Goal: Contribute content: Add original content to the website for others to see

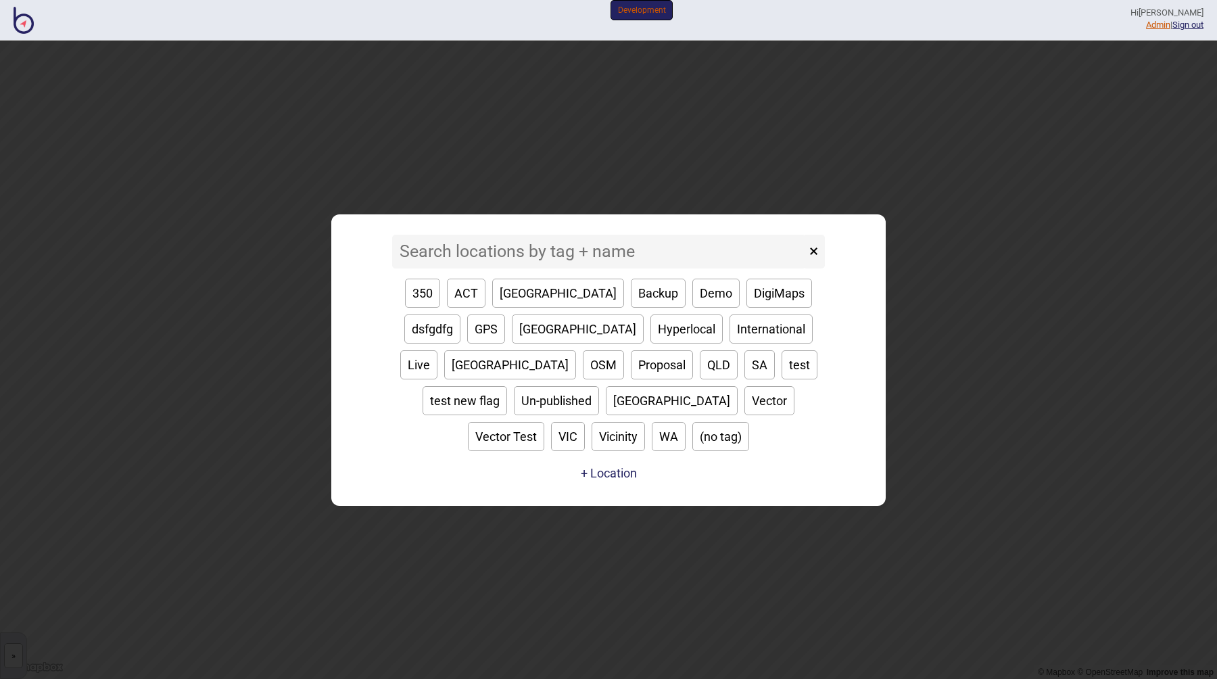
click at [1146, 24] on link "Admin" at bounding box center [1158, 25] width 24 height 10
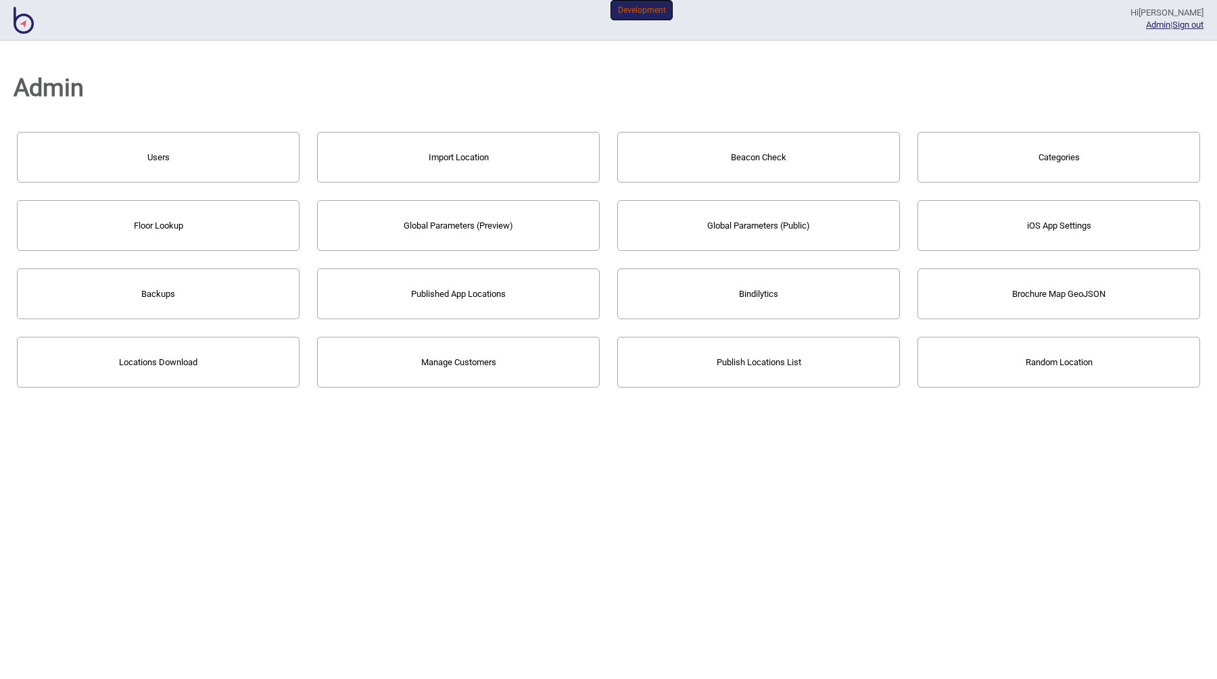
click at [441, 160] on button "Import Location" at bounding box center [458, 157] width 283 height 51
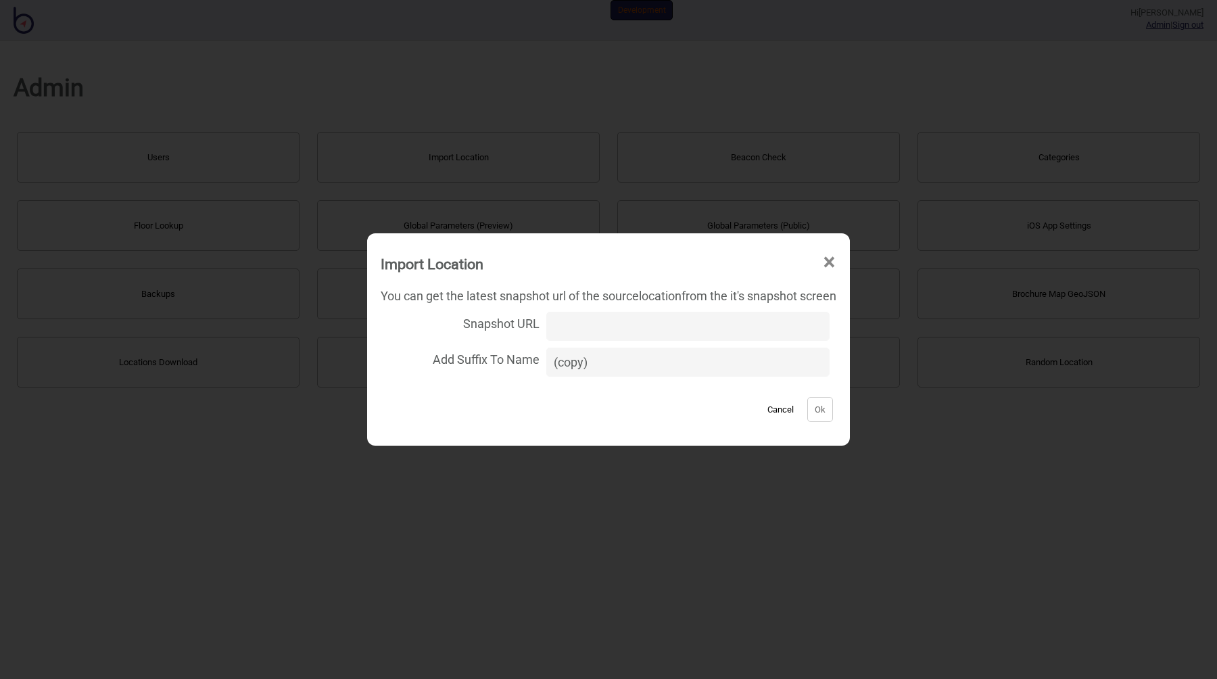
click at [556, 323] on input "Snapshot URL" at bounding box center [687, 326] width 283 height 29
paste input "[URL][DOMAIN_NAME][DOMAIN_NAME]"
type input "[URL][DOMAIN_NAME][DOMAIN_NAME]"
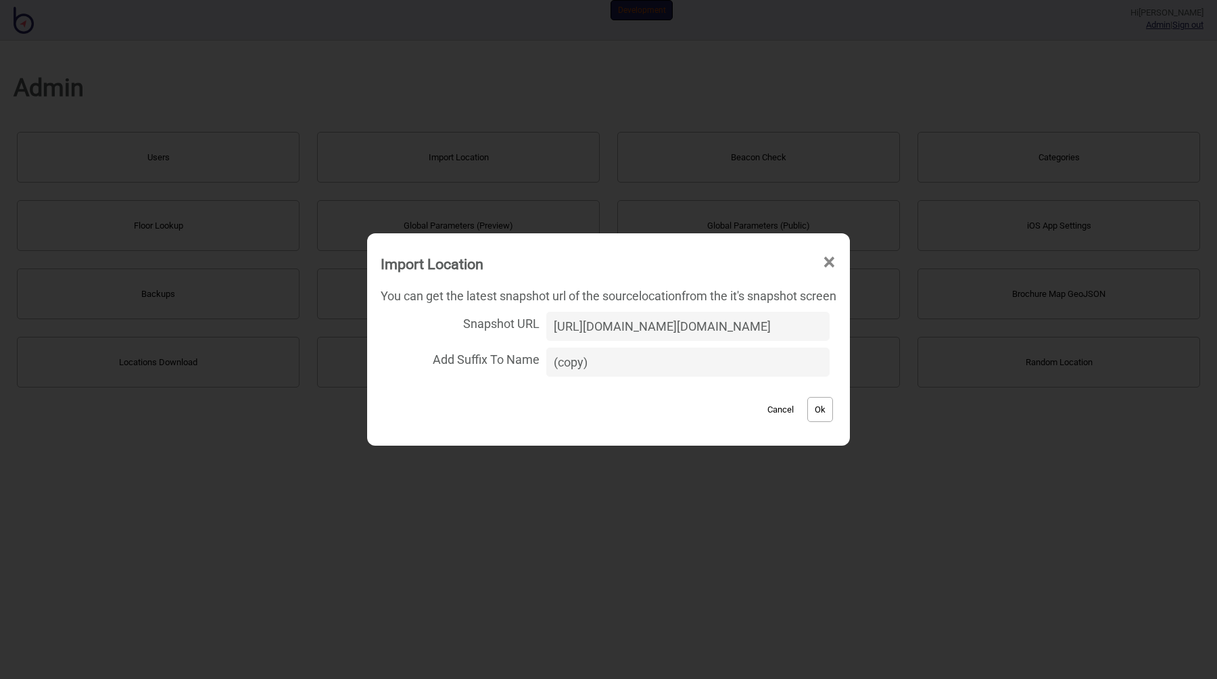
click at [582, 363] on input "(copy)" at bounding box center [687, 362] width 283 height 29
paste input "[PERSON_NAME]"
type input "(copy for [PERSON_NAME])"
click at [820, 405] on button "Ok" at bounding box center [820, 409] width 26 height 25
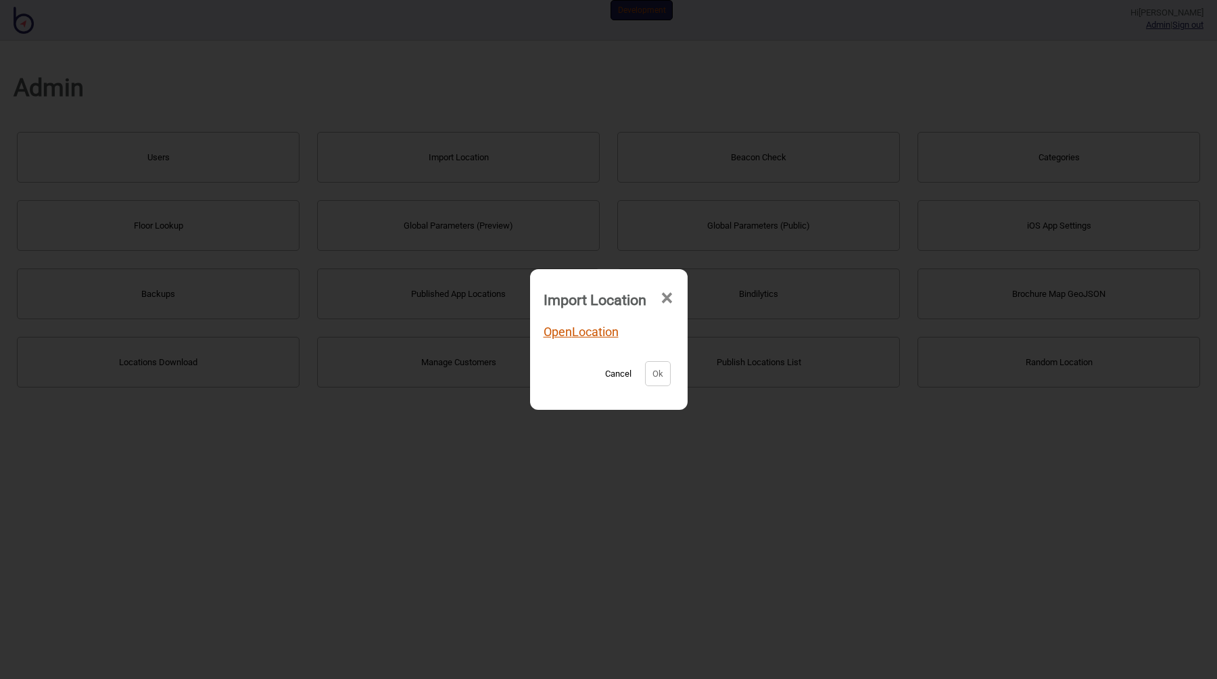
click at [560, 334] on link "Open Location" at bounding box center [581, 332] width 75 height 14
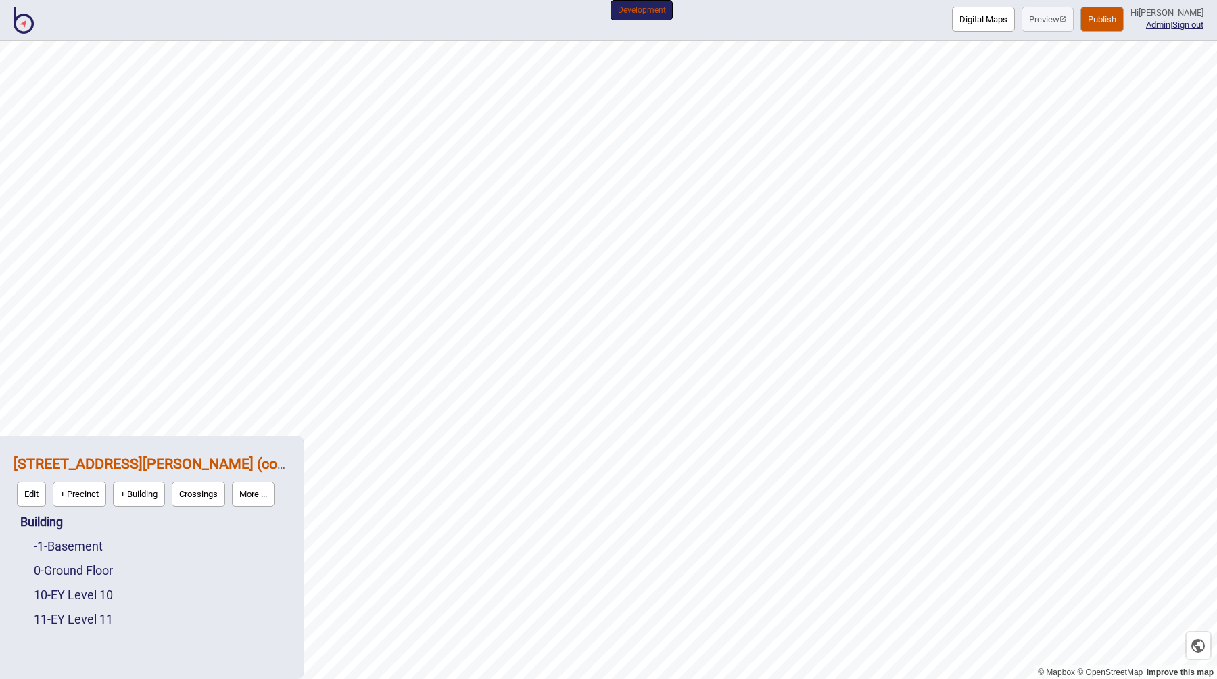
click at [975, 20] on button "Digital Maps" at bounding box center [983, 19] width 63 height 25
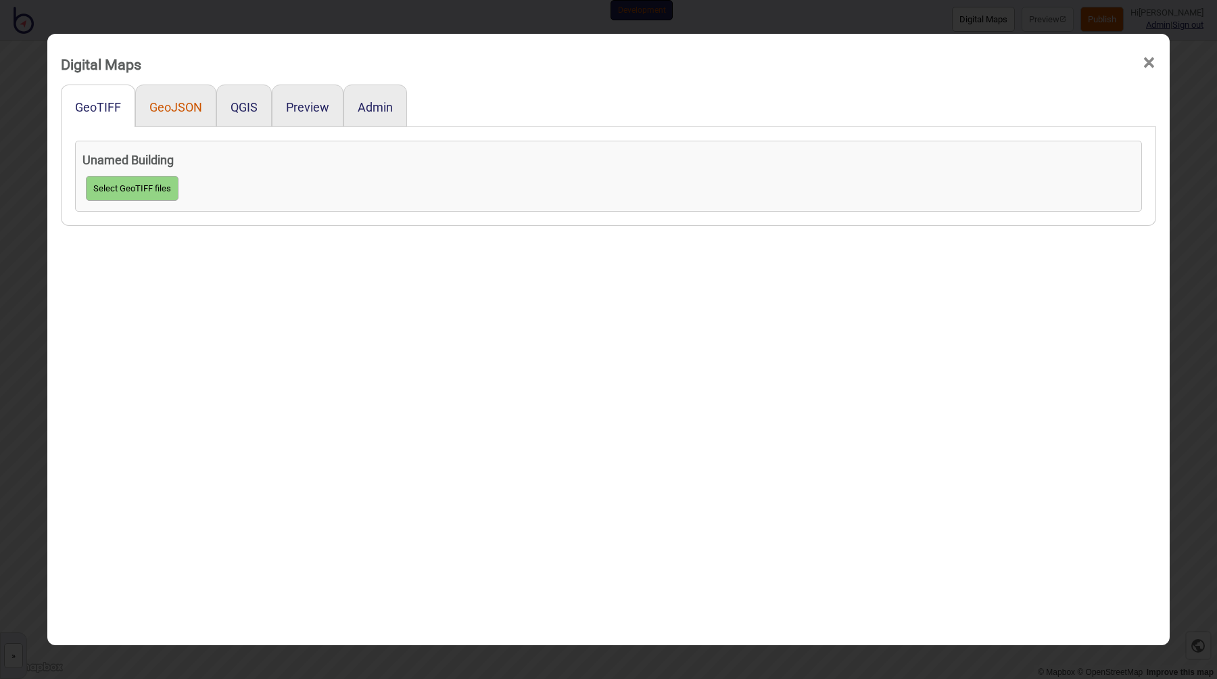
click at [179, 109] on button "GeoJSON" at bounding box center [175, 107] width 53 height 14
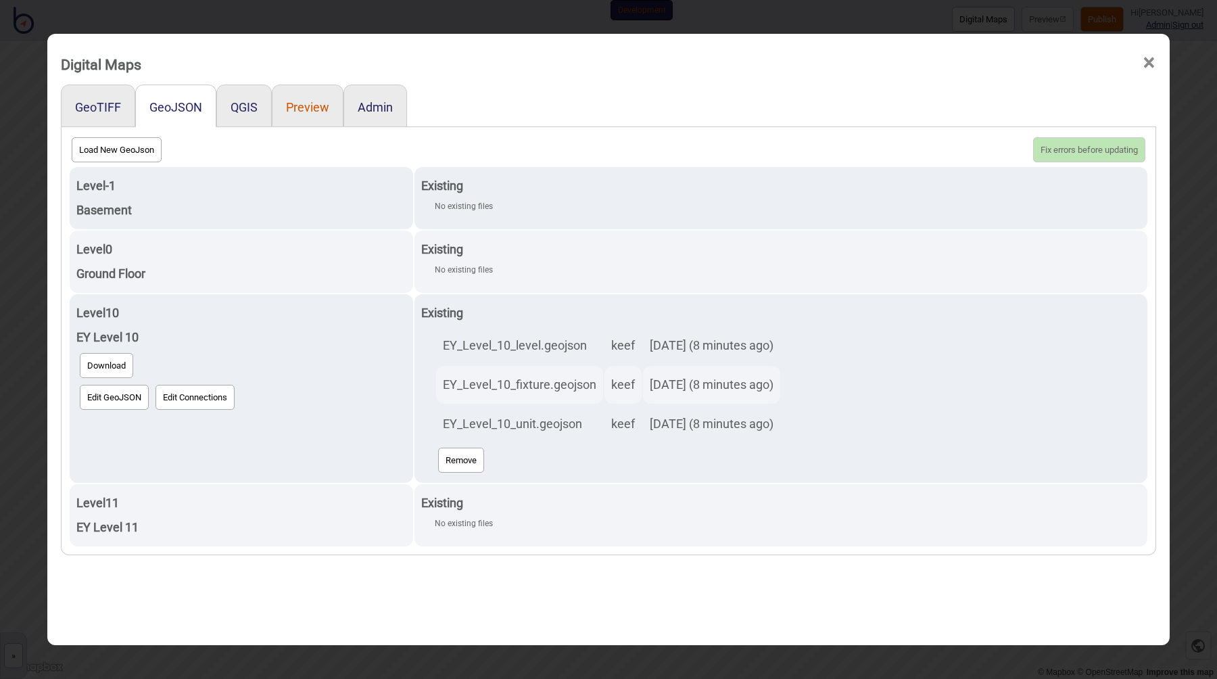
click at [309, 112] on button "Preview" at bounding box center [307, 107] width 43 height 14
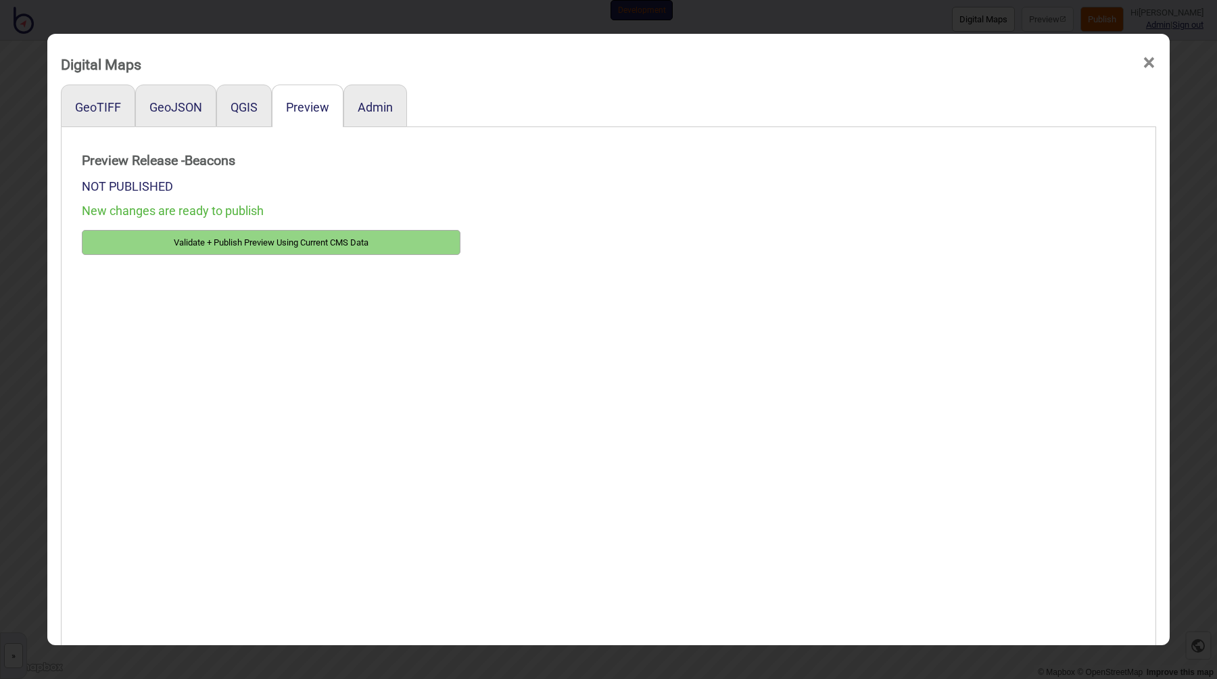
click at [289, 236] on button "Validate + Publish Preview Using Current CMS Data" at bounding box center [271, 242] width 379 height 25
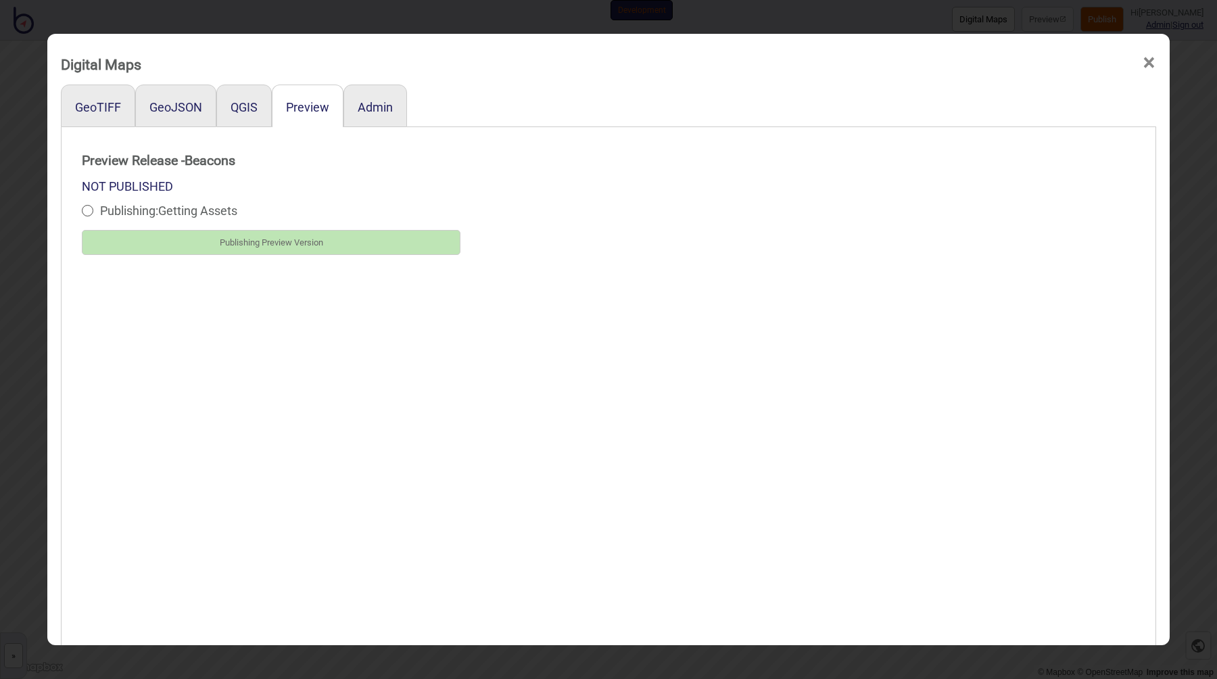
click at [517, 89] on div at bounding box center [781, 106] width 749 height 43
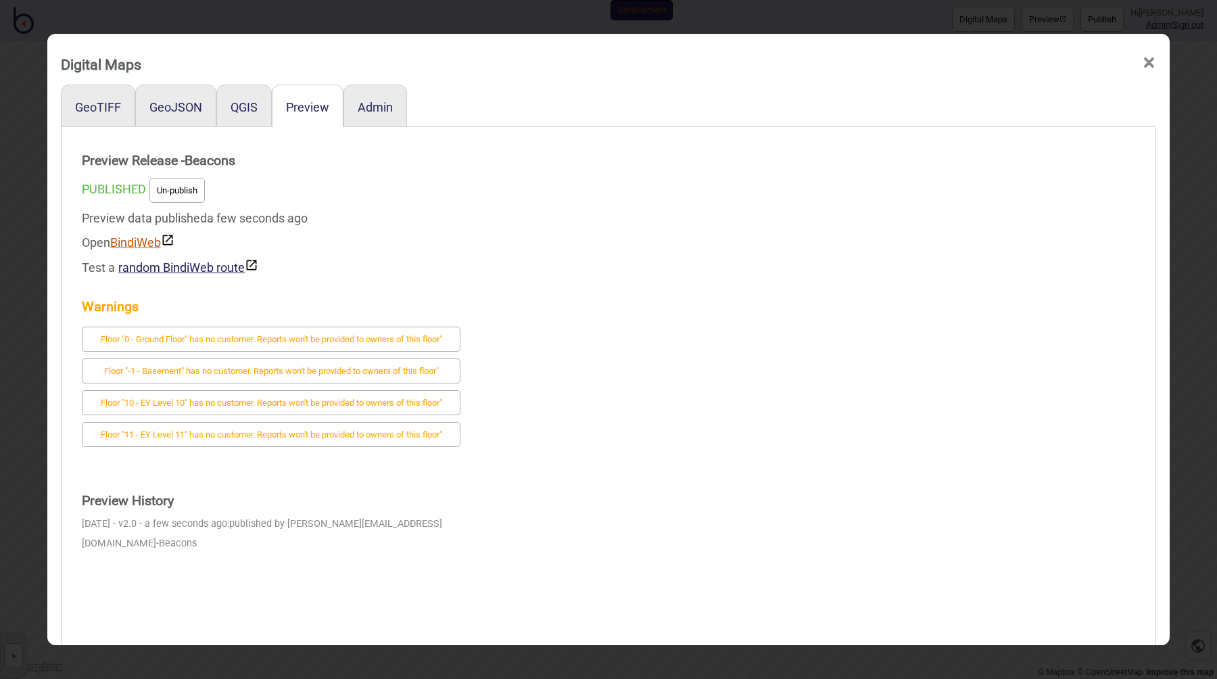
click at [146, 246] on link "BindiWeb" at bounding box center [142, 242] width 64 height 14
